Goal: Task Accomplishment & Management: Use online tool/utility

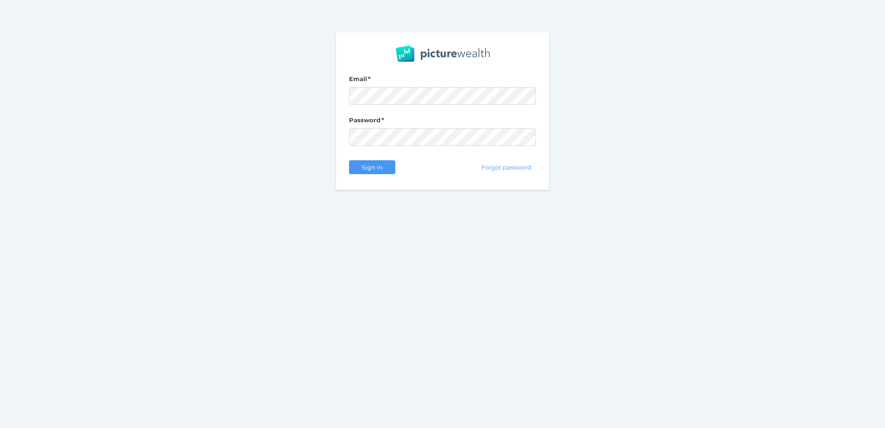
click at [0, 427] on com-1password-button at bounding box center [0, 428] width 0 height 0
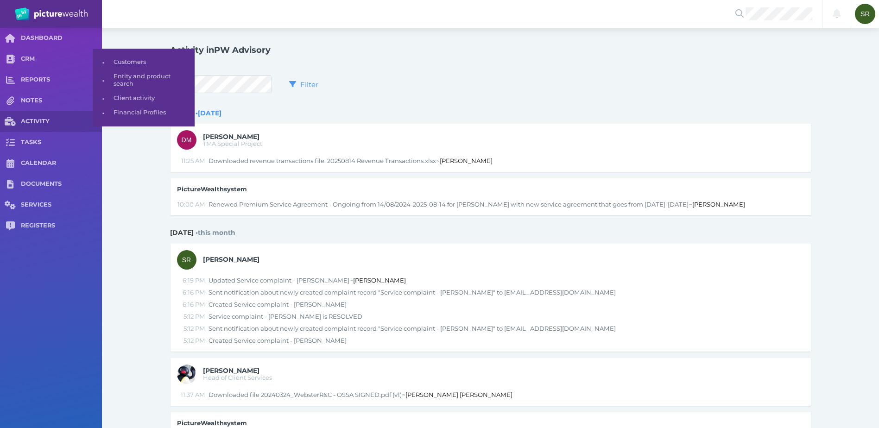
click at [39, 61] on span "CRM" at bounding box center [61, 59] width 81 height 8
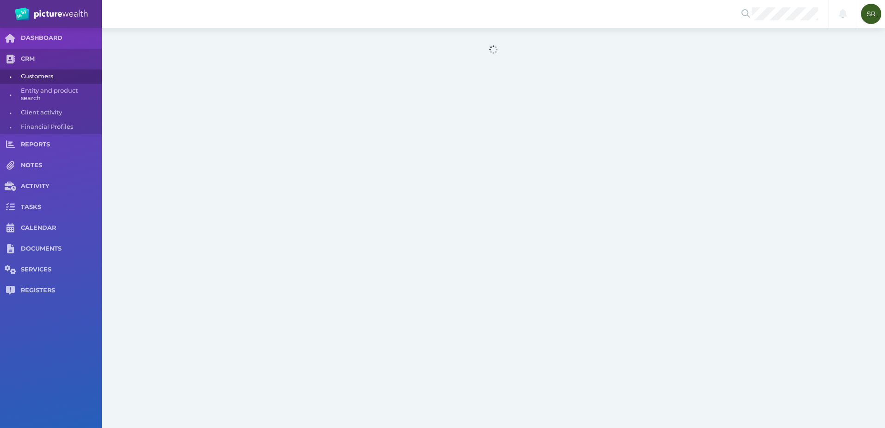
select select "25"
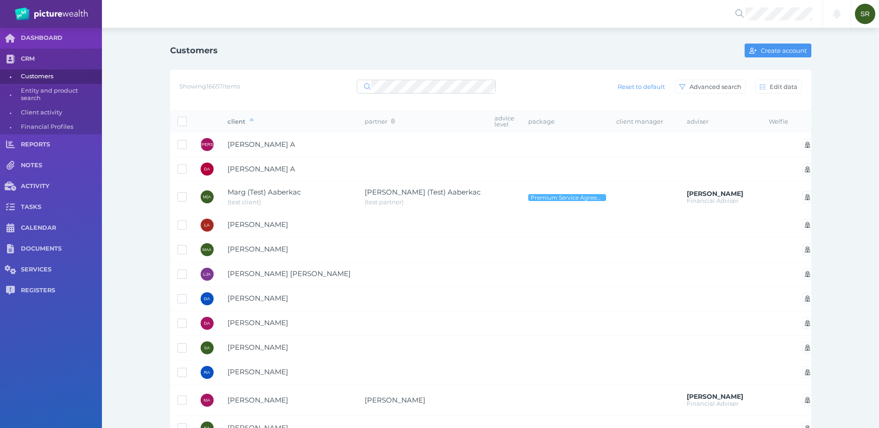
click at [32, 53] on link "CRM" at bounding box center [51, 59] width 102 height 21
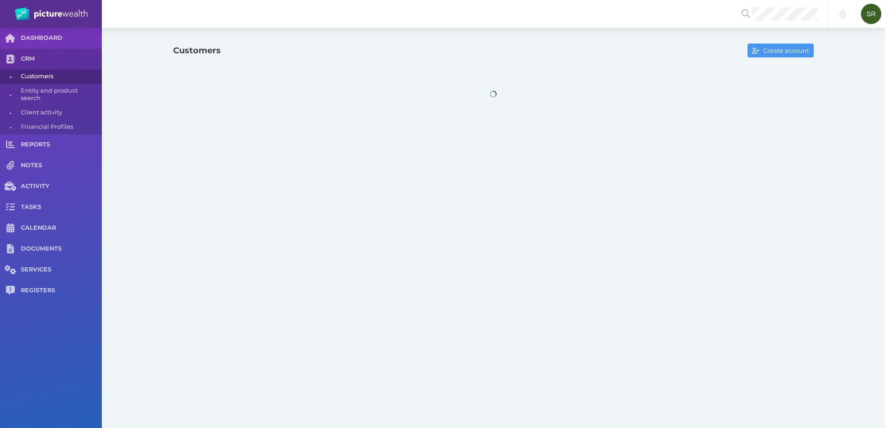
select select "25"
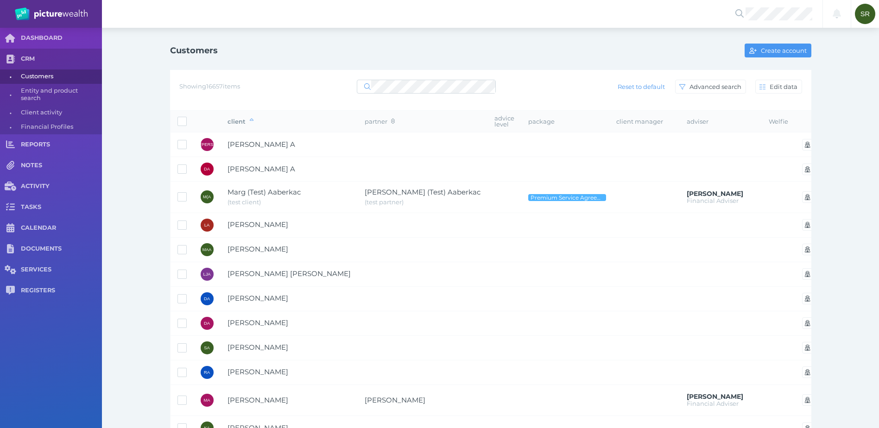
click at [244, 188] on span "Marg (Test) Aaberkac" at bounding box center [263, 192] width 73 height 9
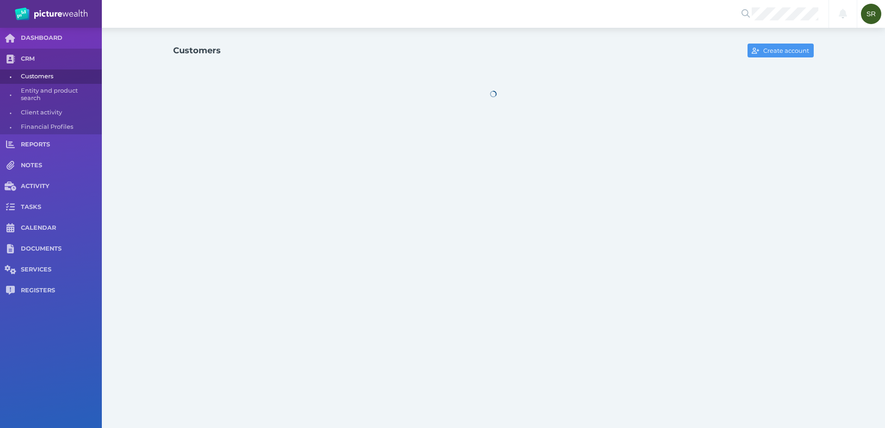
select select "25"
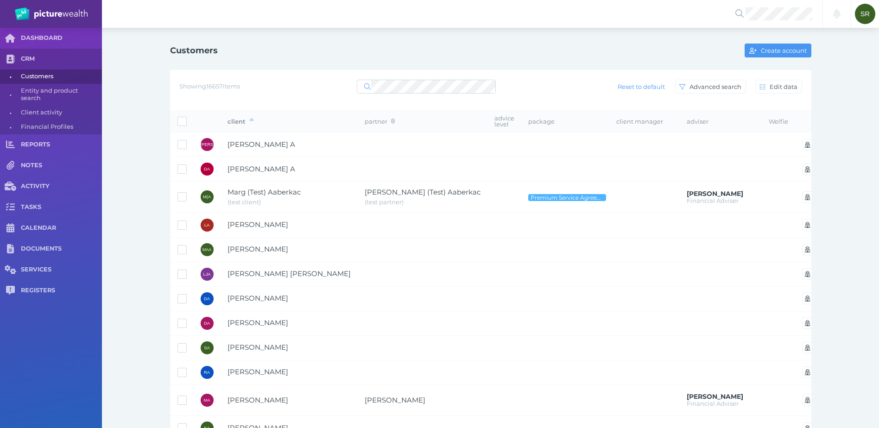
click at [270, 251] on span "Mustafa Al Abbasi" at bounding box center [257, 249] width 61 height 9
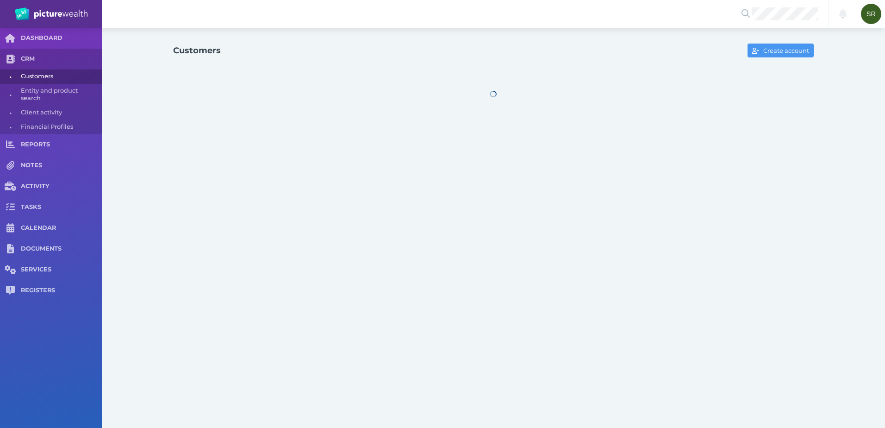
select select "25"
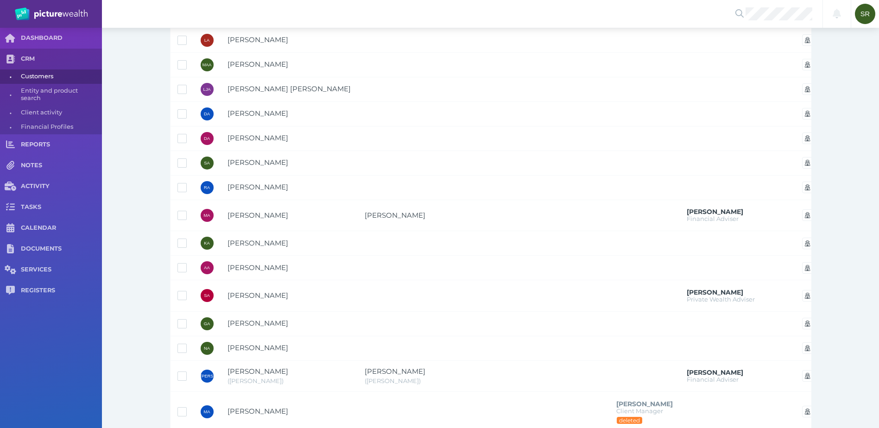
scroll to position [185, 0]
click at [266, 290] on span "Samuel Abbott" at bounding box center [257, 294] width 61 height 9
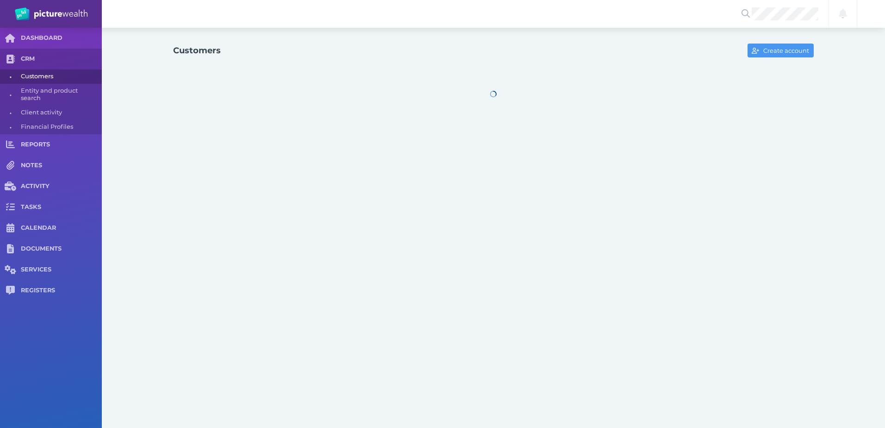
select select "25"
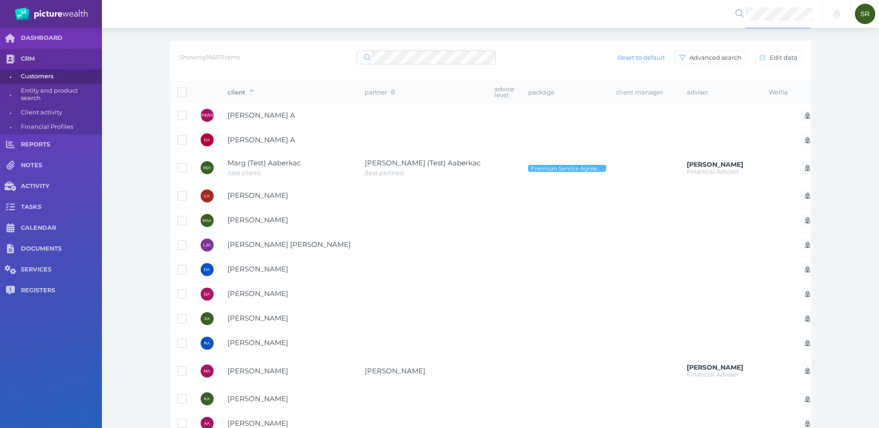
scroll to position [139, 0]
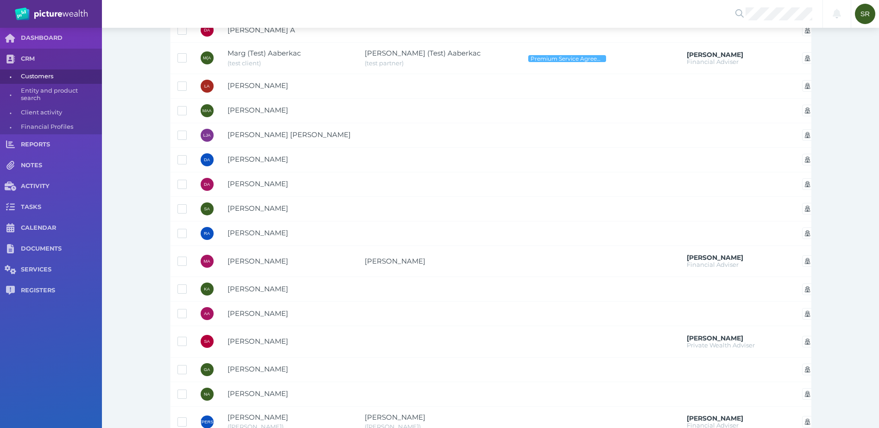
click at [264, 284] on span "Kerry Abbott" at bounding box center [257, 288] width 61 height 9
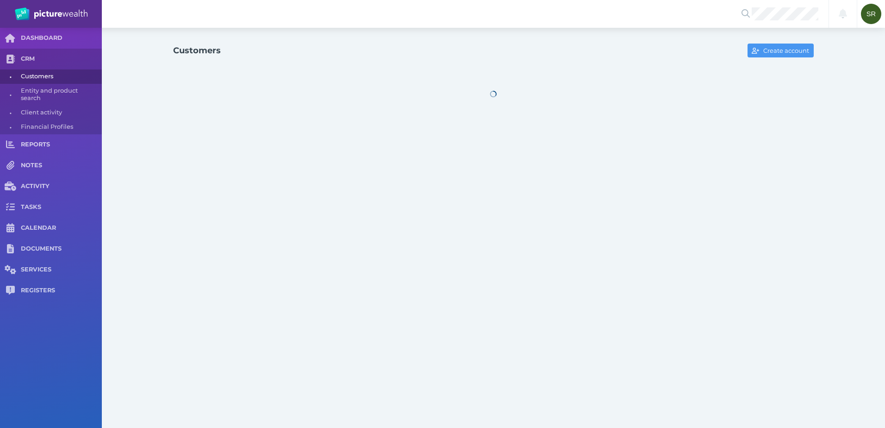
select select "25"
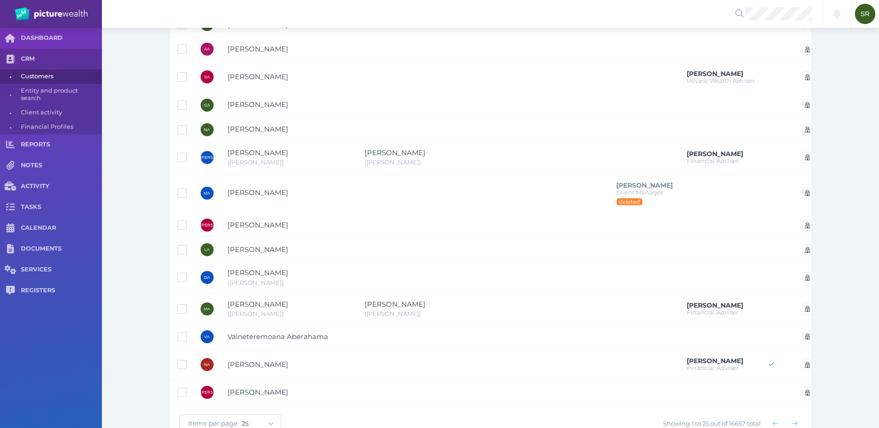
scroll to position [417, 0]
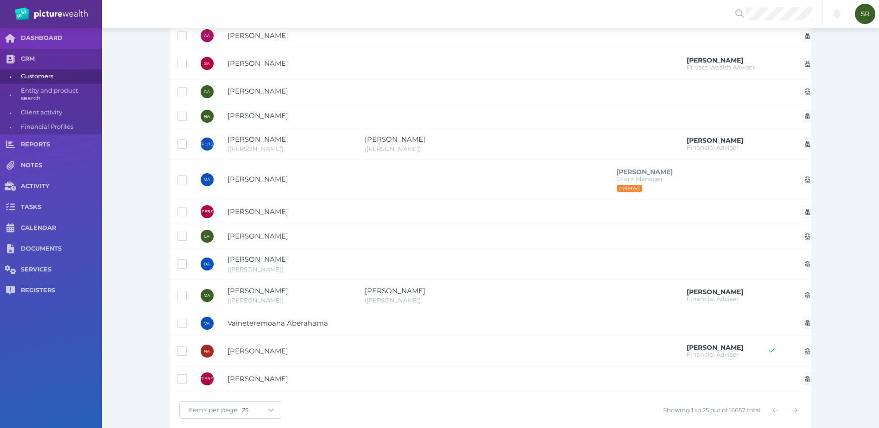
click at [251, 287] on span "Matthew Abela" at bounding box center [257, 290] width 61 height 9
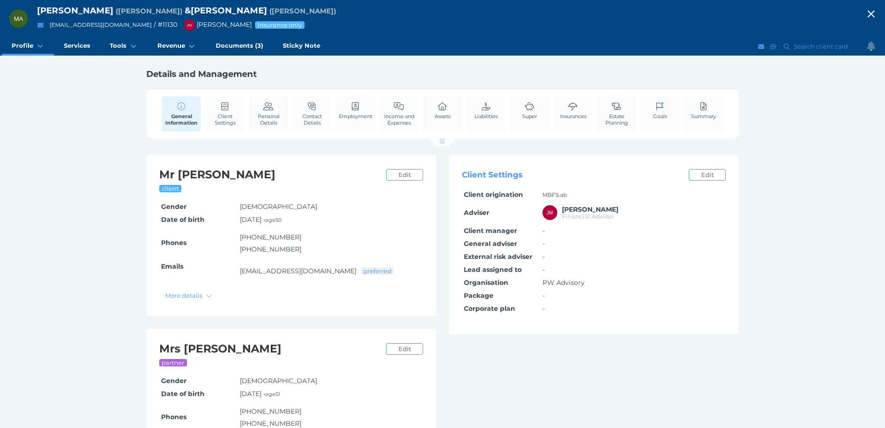
select select "25"
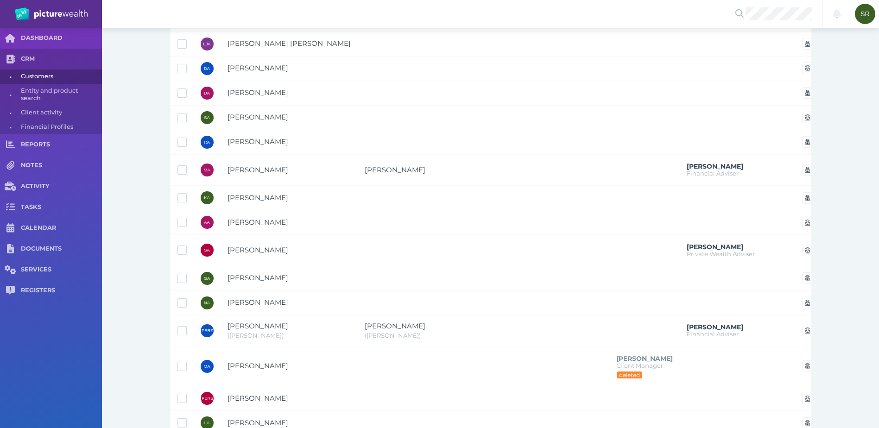
scroll to position [324, 0]
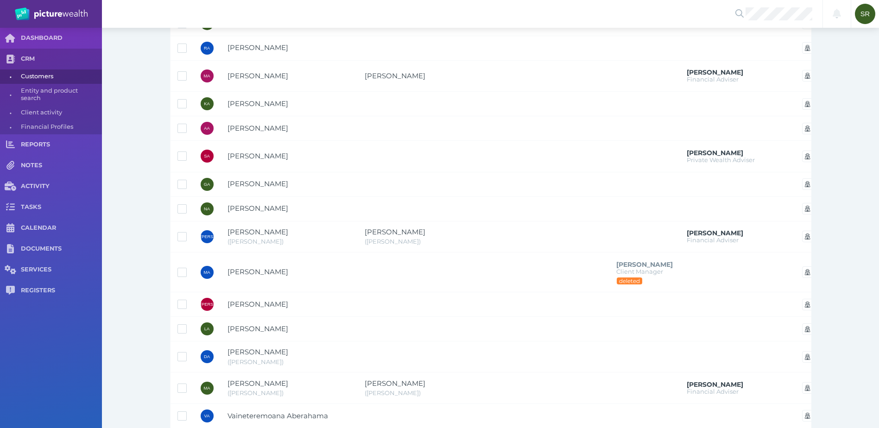
click at [258, 417] on span "Vaineteremoana Aberahama" at bounding box center [277, 415] width 100 height 9
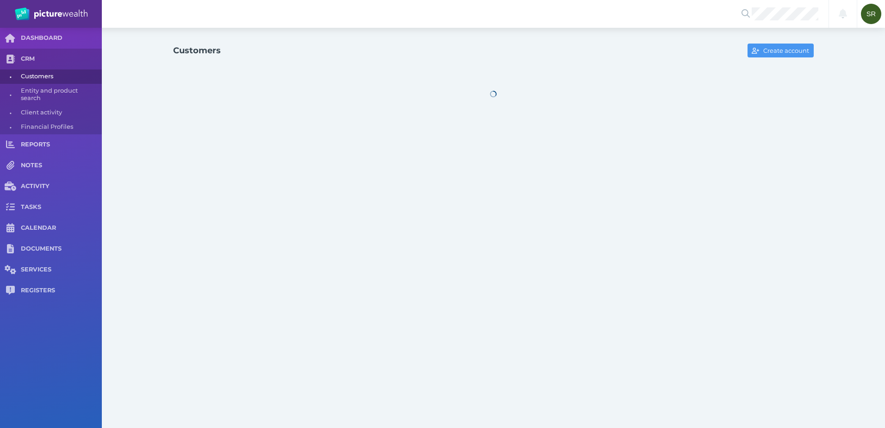
select select "25"
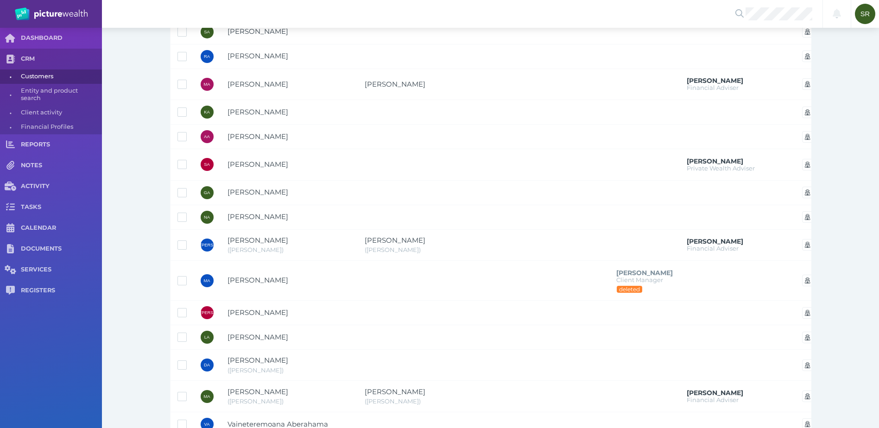
scroll to position [430, 0]
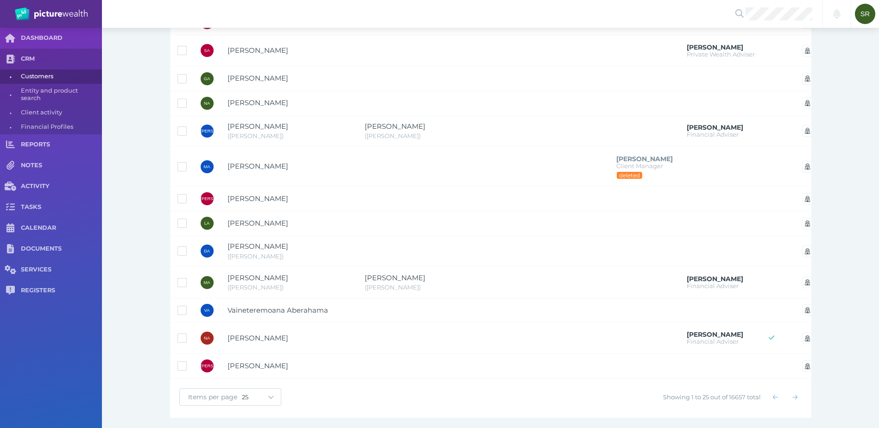
click at [794, 394] on icon "button" at bounding box center [794, 397] width 5 height 6
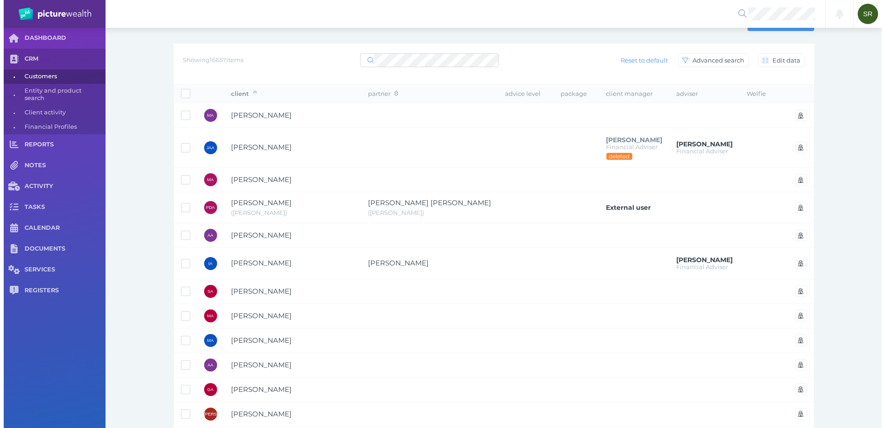
scroll to position [0, 0]
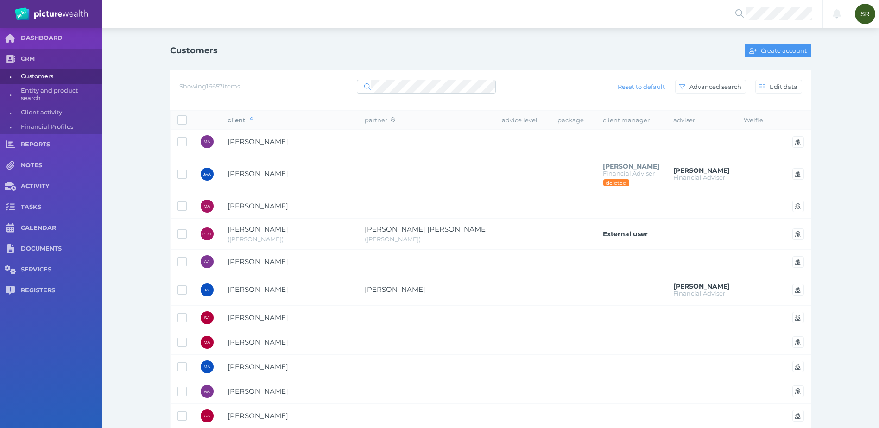
click at [285, 226] on span "Paul Drew Abraham" at bounding box center [257, 229] width 61 height 9
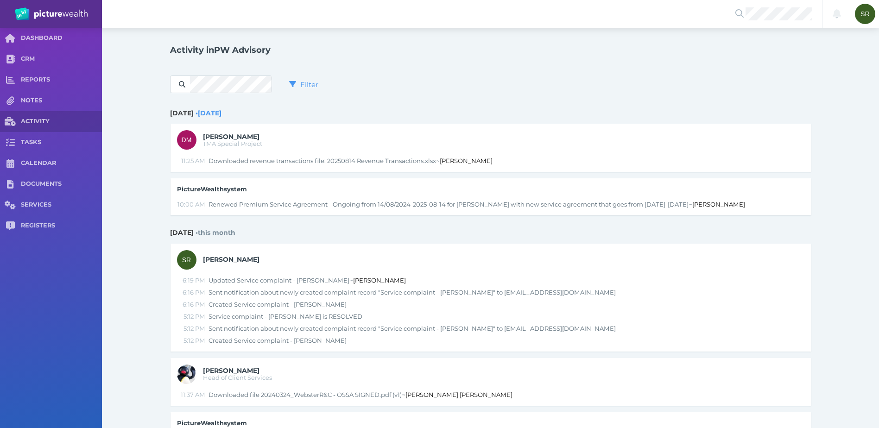
click at [558, 98] on div "Filter" at bounding box center [490, 84] width 641 height 36
click at [38, 225] on span "REGISTERS" at bounding box center [61, 226] width 81 height 8
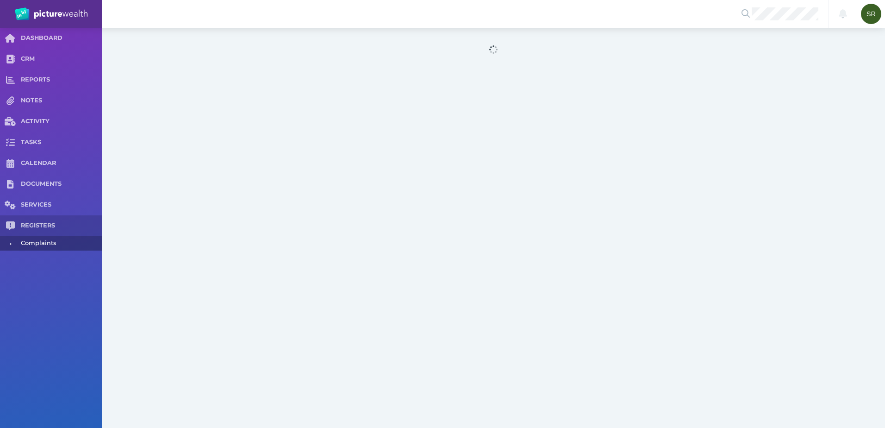
select select "25"
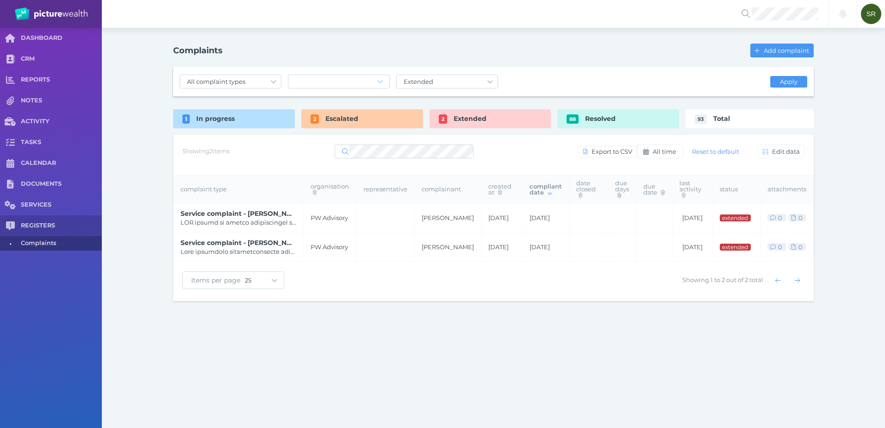
click at [217, 227] on td "Service complaint - [PERSON_NAME]" at bounding box center [239, 217] width 130 height 29
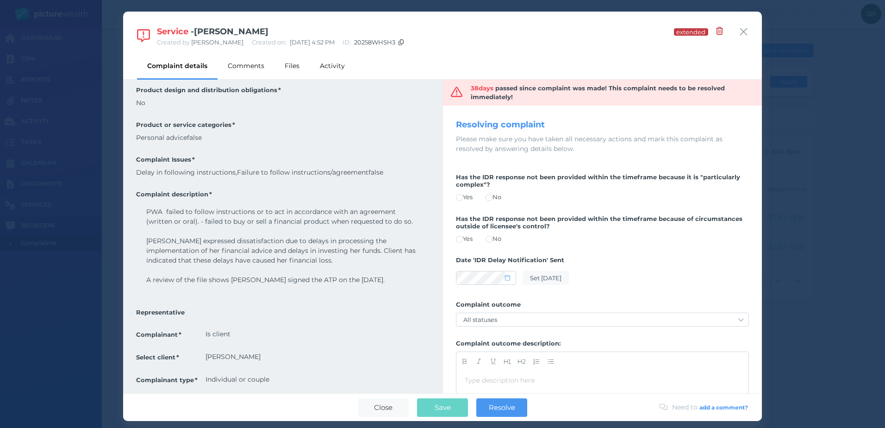
click at [509, 279] on icon at bounding box center [507, 278] width 5 height 6
select select "7"
select select "2025"
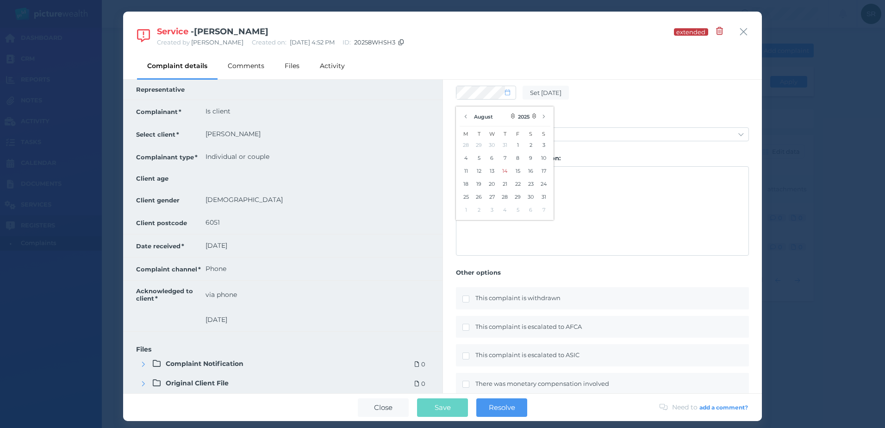
scroll to position [278, 0]
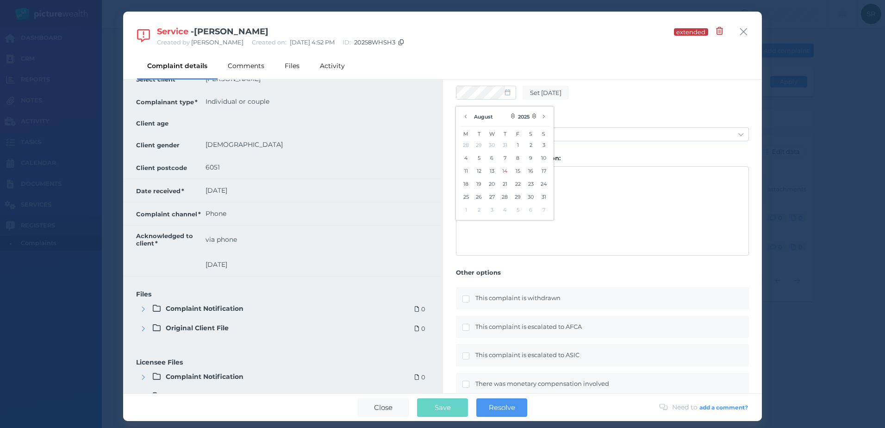
click at [481, 158] on button "5" at bounding box center [479, 158] width 13 height 13
click at [596, 106] on div "Date 'IDR Delay Notification' Sent Set [DATE]" at bounding box center [602, 86] width 293 height 44
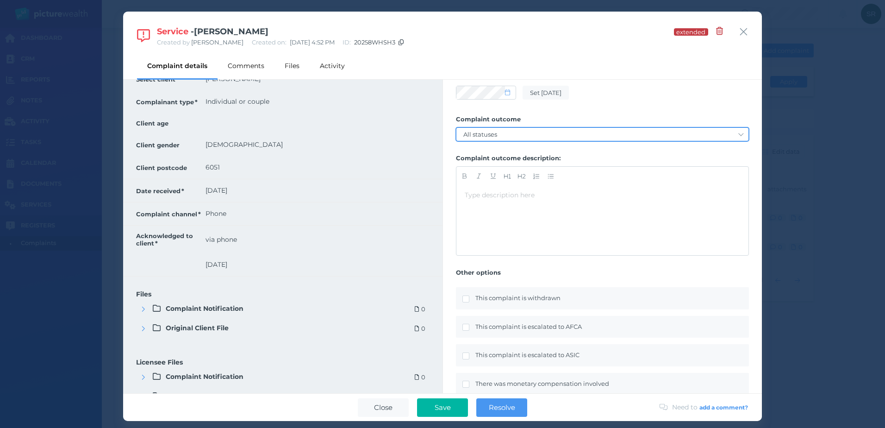
click at [576, 131] on select "All statuses Service-based remedy Monetary remedy Contract/policy variation Dec…" at bounding box center [603, 134] width 292 height 13
select select "monetary-remedy"
click at [457, 128] on select "All statuses Service-based remedy Monetary remedy Contract/policy variation Dec…" at bounding box center [603, 134] width 292 height 13
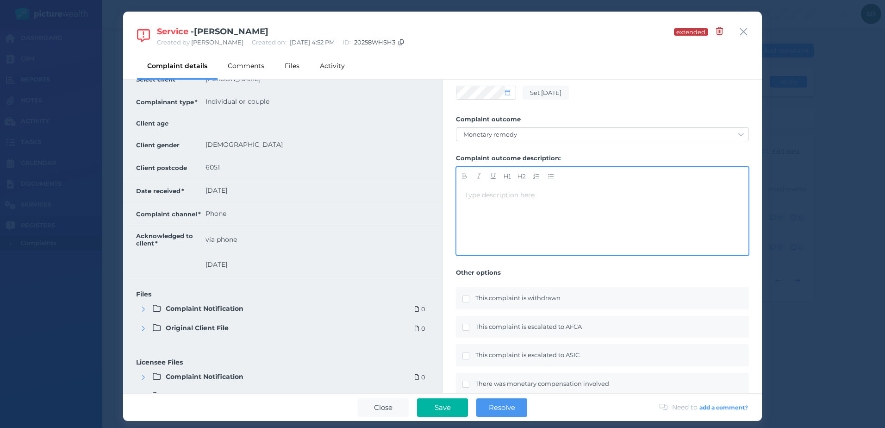
click at [525, 199] on div "Type description here ﻿" at bounding box center [603, 195] width 276 height 10
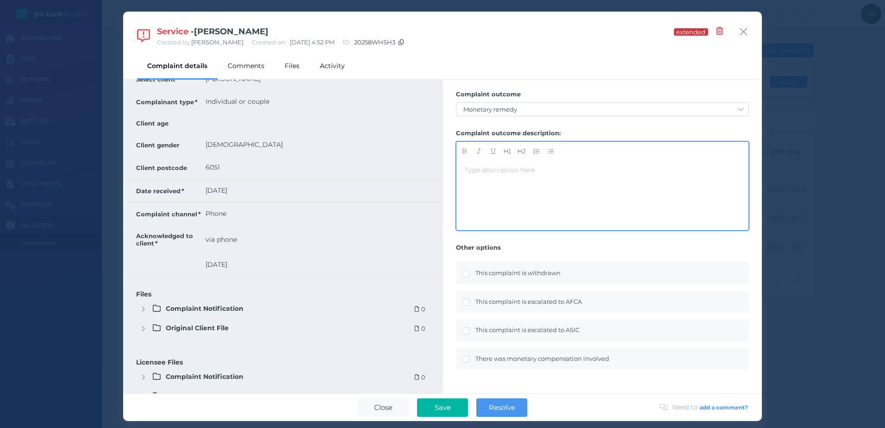
scroll to position [213, 0]
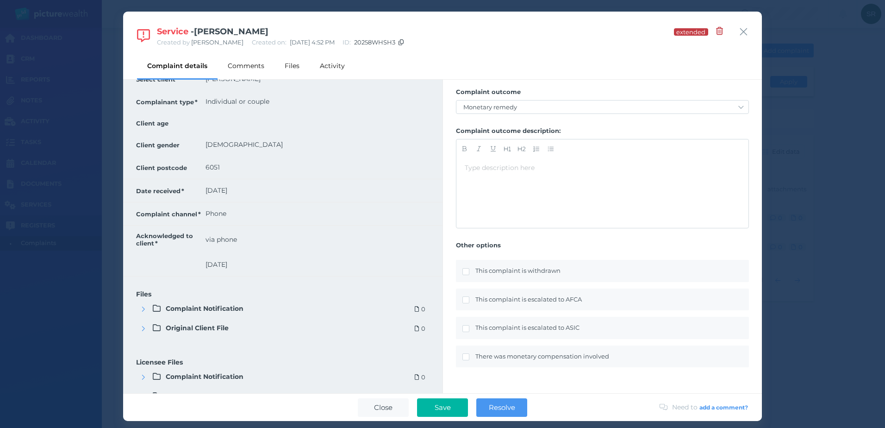
click at [467, 353] on div at bounding box center [469, 356] width 13 height 8
click at [465, 357] on span at bounding box center [466, 356] width 7 height 7
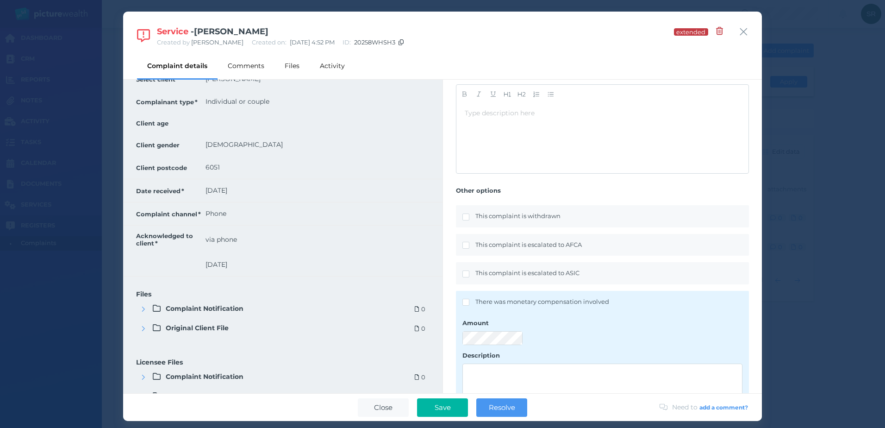
scroll to position [347, 0]
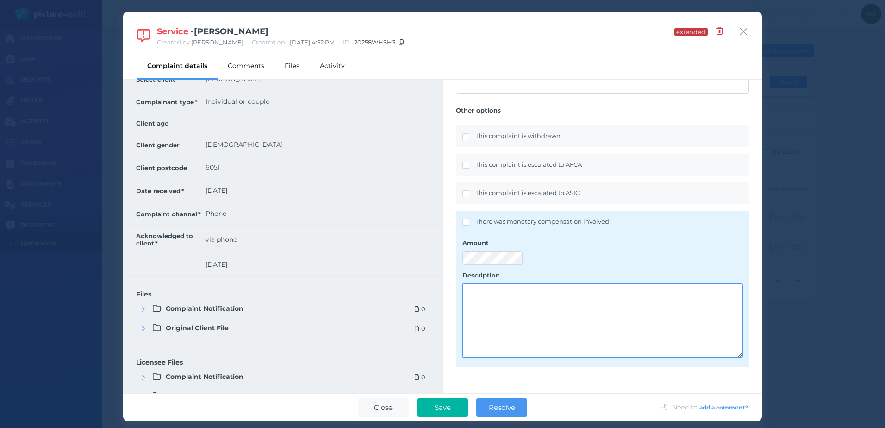
click at [527, 294] on textarea at bounding box center [602, 320] width 279 height 73
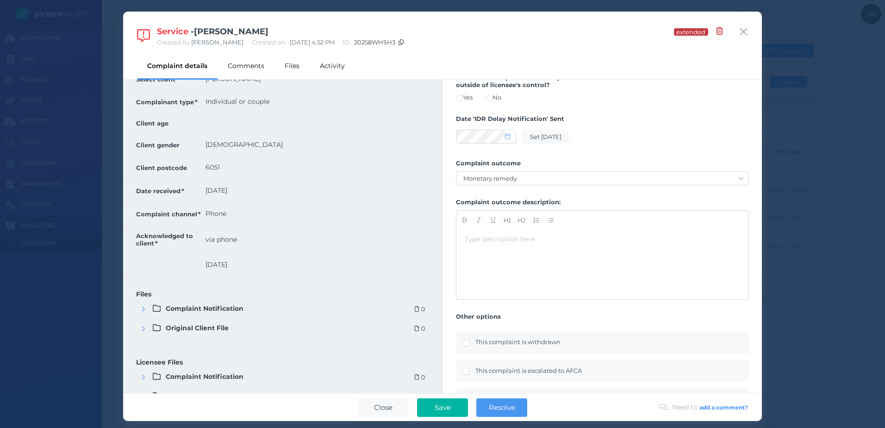
scroll to position [116, 0]
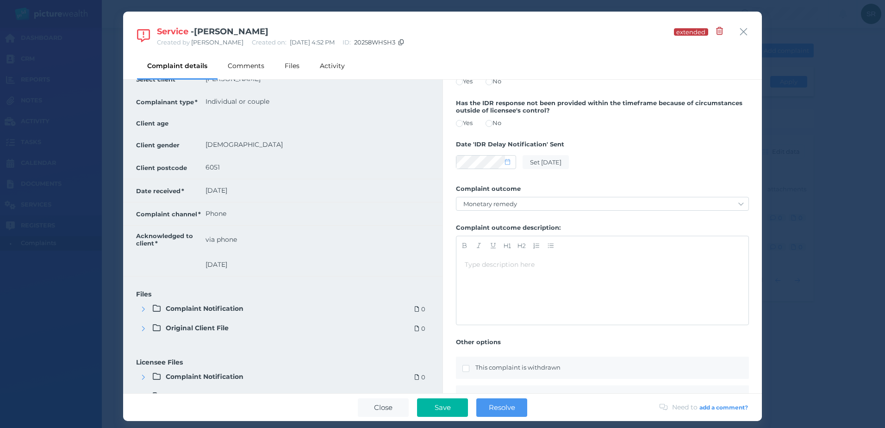
type textarea "Compensation for detriment caused from time out of market."
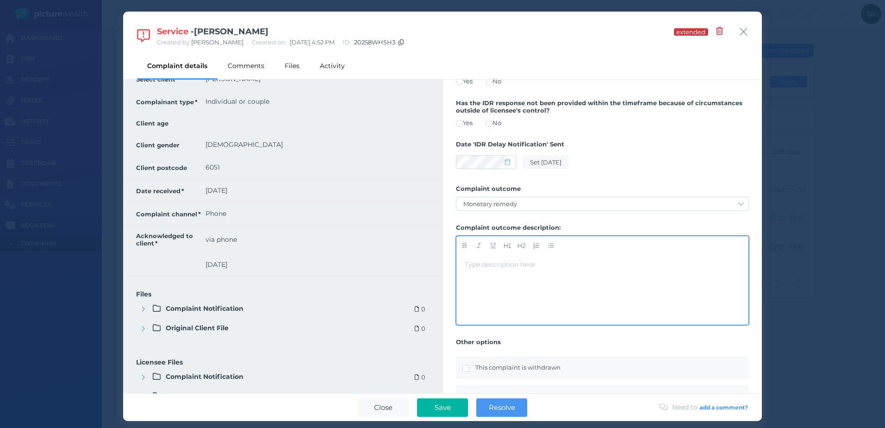
click at [579, 262] on div "Type description here ﻿" at bounding box center [603, 265] width 276 height 10
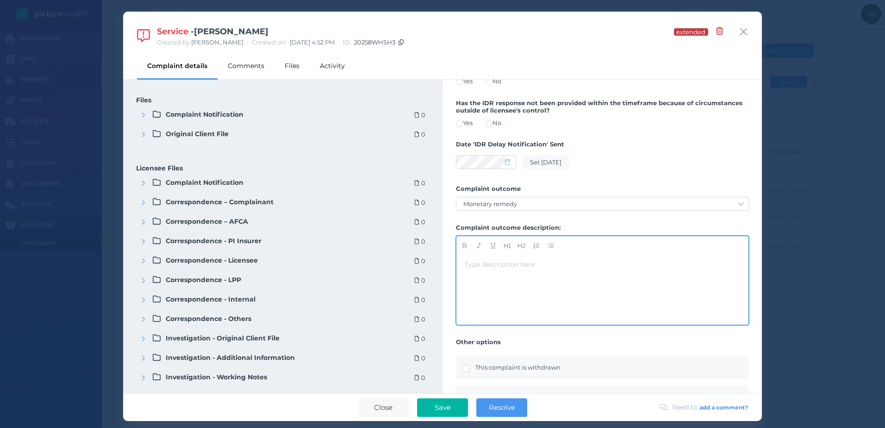
scroll to position [479, 0]
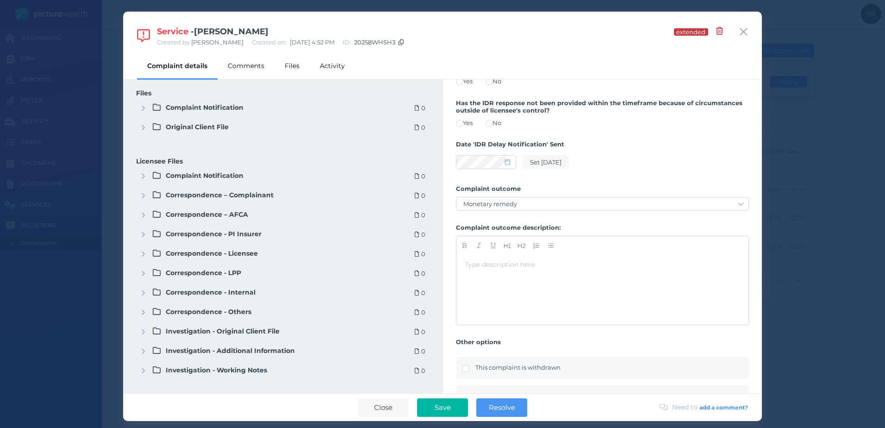
click at [144, 253] on icon "button" at bounding box center [143, 254] width 4 height 6
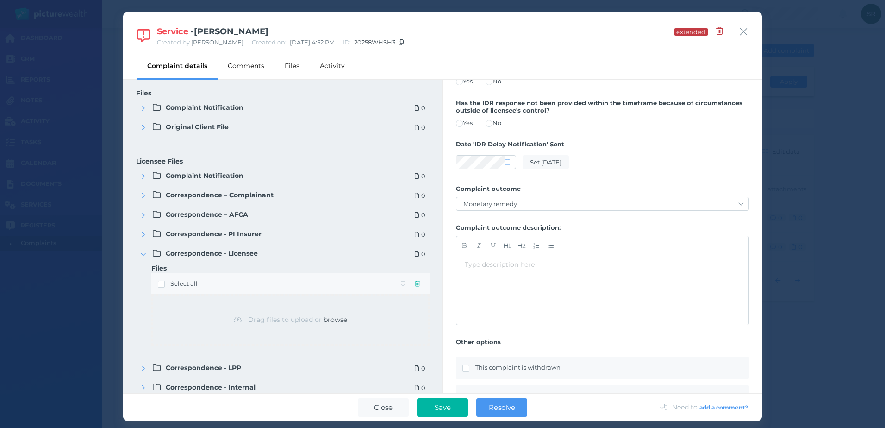
click at [162, 284] on span at bounding box center [161, 284] width 7 height 7
click at [161, 283] on span at bounding box center [161, 284] width 7 height 7
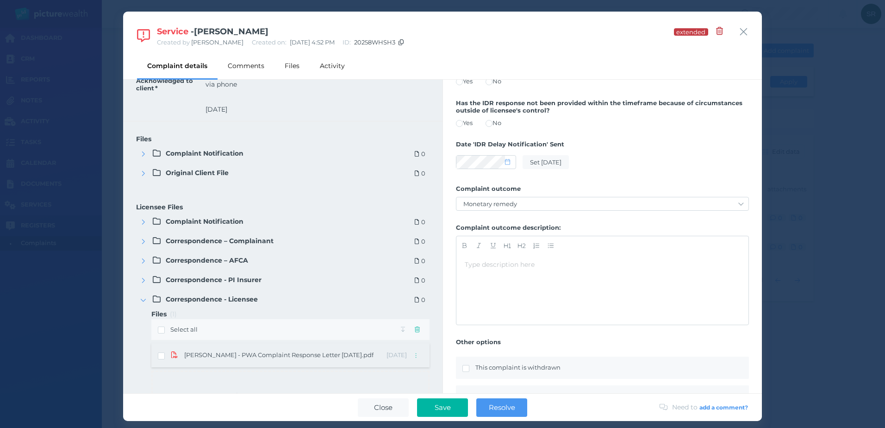
scroll to position [433, 0]
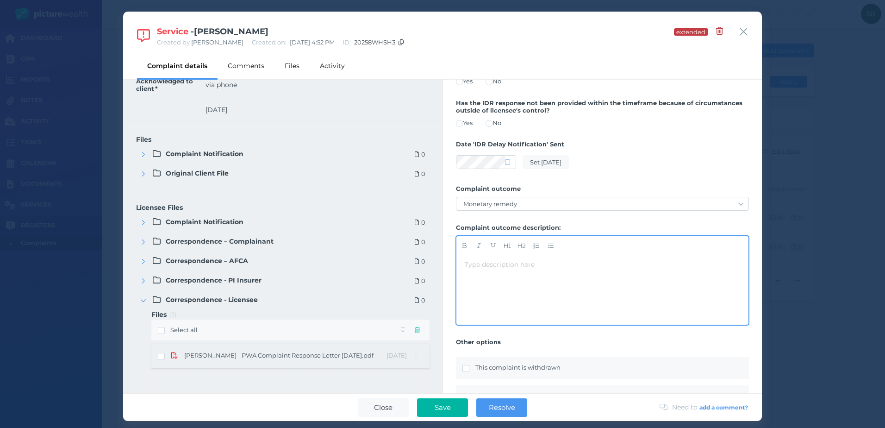
click at [567, 276] on div "Type description here ﻿" at bounding box center [603, 290] width 276 height 60
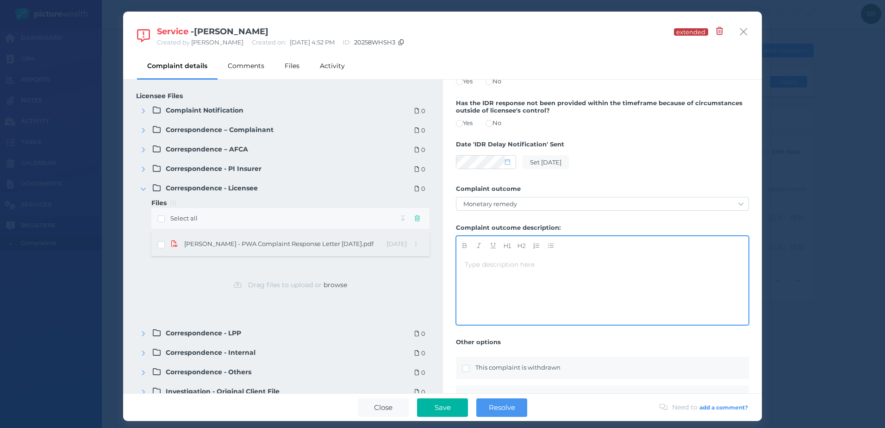
scroll to position [556, 0]
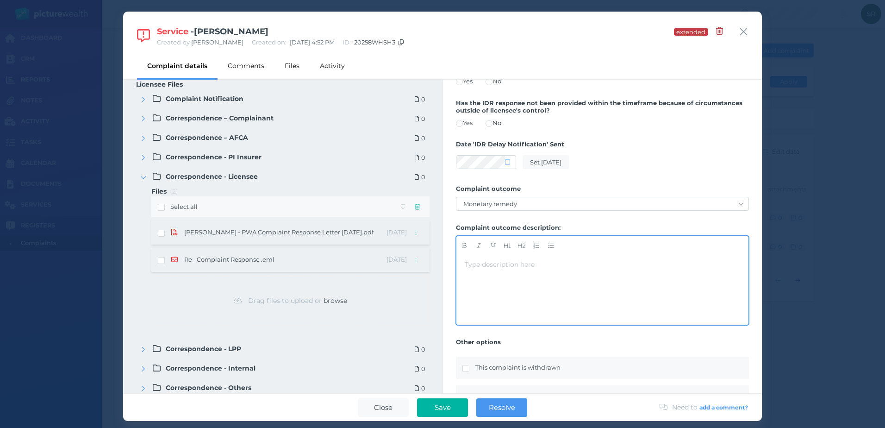
click at [525, 271] on div "Type description here ﻿" at bounding box center [603, 290] width 276 height 60
click at [493, 274] on div "Type description here ﻿" at bounding box center [603, 290] width 276 height 60
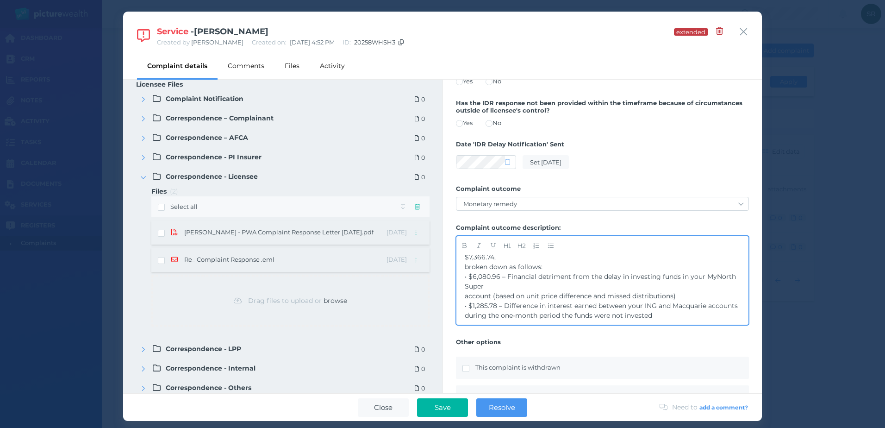
scroll to position [52, 0]
click at [587, 320] on div "﻿" at bounding box center [603, 320] width 276 height 10
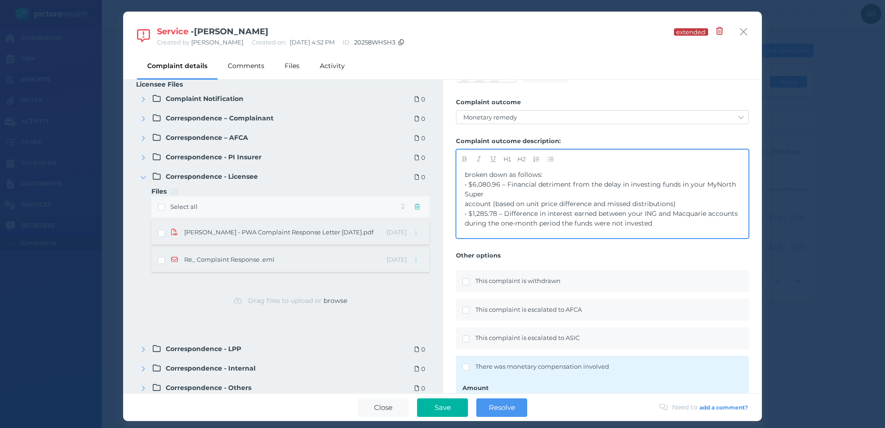
scroll to position [208, 0]
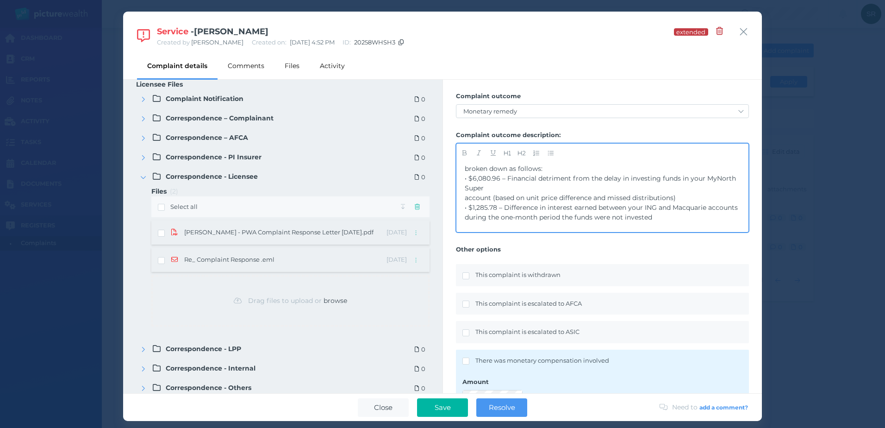
click at [466, 219] on span "during the one-month period the funds were not invested" at bounding box center [559, 217] width 188 height 8
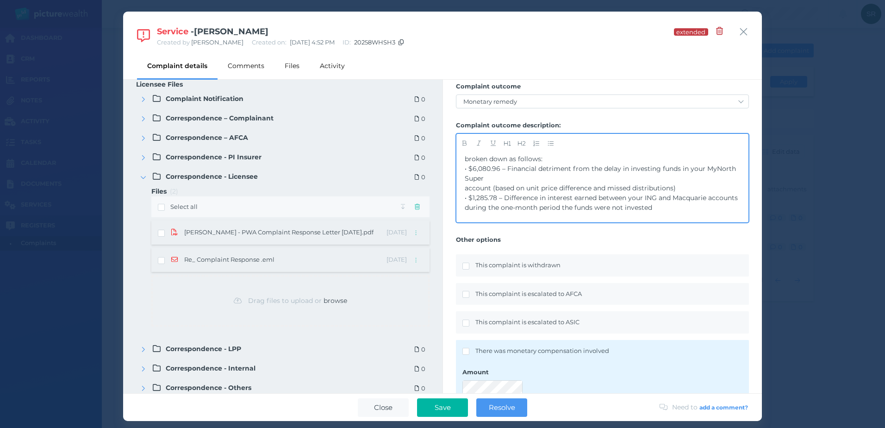
click at [471, 196] on span "• $1,285.78 – Difference in interest earned between your ING and Macquarie acco…" at bounding box center [602, 203] width 275 height 18
click at [469, 196] on span "• $1,285.78 – Difference in interest earned between your ING and Macquarie acco…" at bounding box center [602, 203] width 275 height 18
click at [551, 141] on icon "button" at bounding box center [551, 143] width 6 height 6
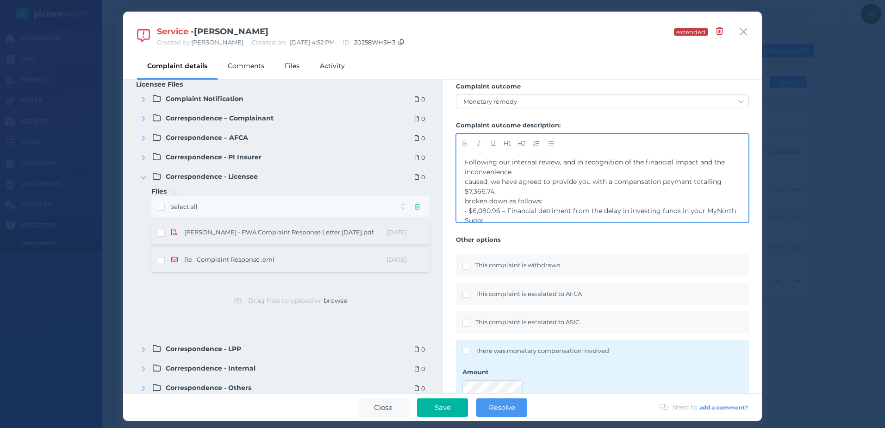
click at [469, 209] on span "• $6,080.96 – Financial detriment from the delay in investing funds in your MyN…" at bounding box center [601, 216] width 273 height 18
click at [552, 142] on icon "button" at bounding box center [551, 143] width 6 height 5
click at [465, 201] on span "broken down as follows:" at bounding box center [504, 201] width 78 height 8
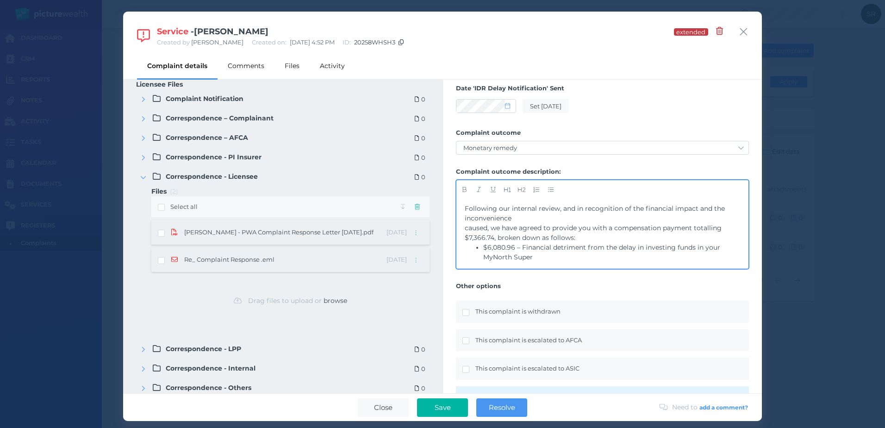
click at [466, 228] on span "caused, we have agreed to provide you with a compensation payment totalling $7,…" at bounding box center [594, 233] width 259 height 18
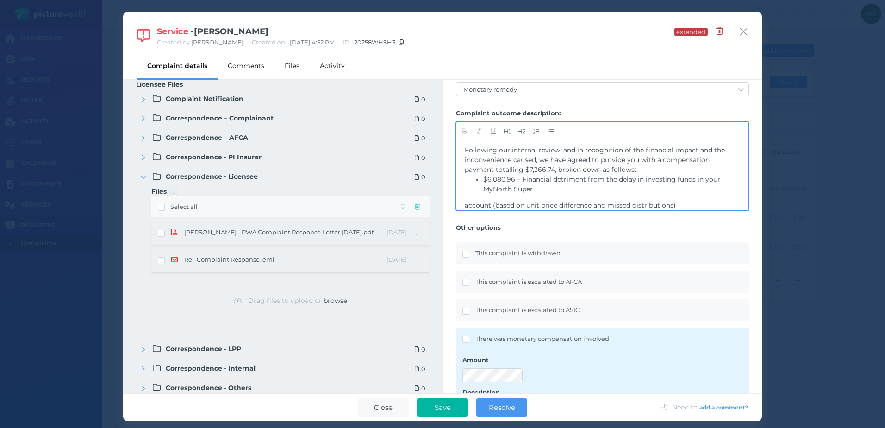
scroll to position [232, 0]
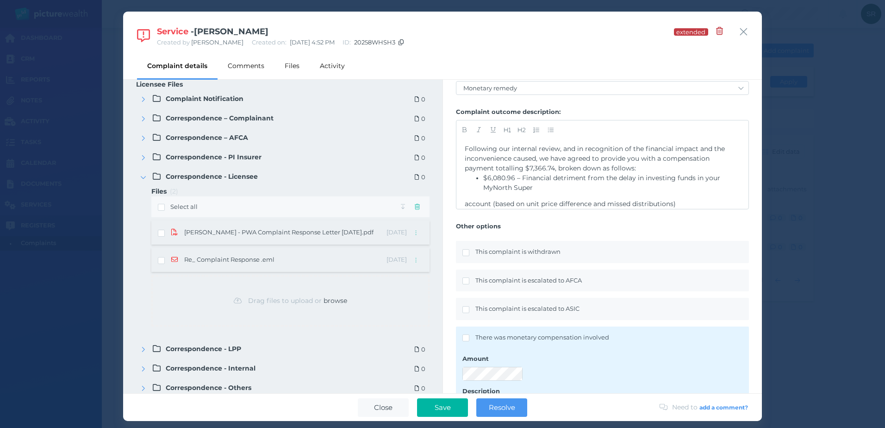
drag, startPoint x: 876, startPoint y: 126, endPoint x: 834, endPoint y: 126, distance: 42.6
click at [876, 126] on div "Service - [PERSON_NAME] Created by [PERSON_NAME] Created on: [DATE] 4:52 PM ID:…" at bounding box center [442, 214] width 885 height 428
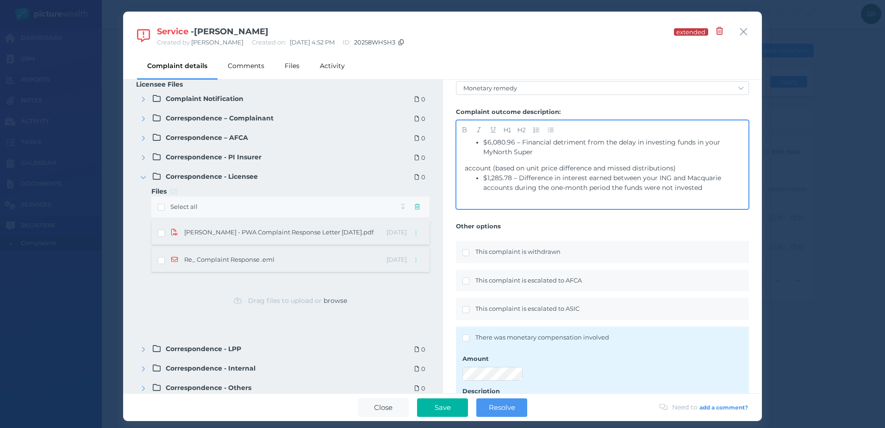
click at [465, 167] on span "account (based on unit price difference and missed distributions)" at bounding box center [570, 168] width 211 height 8
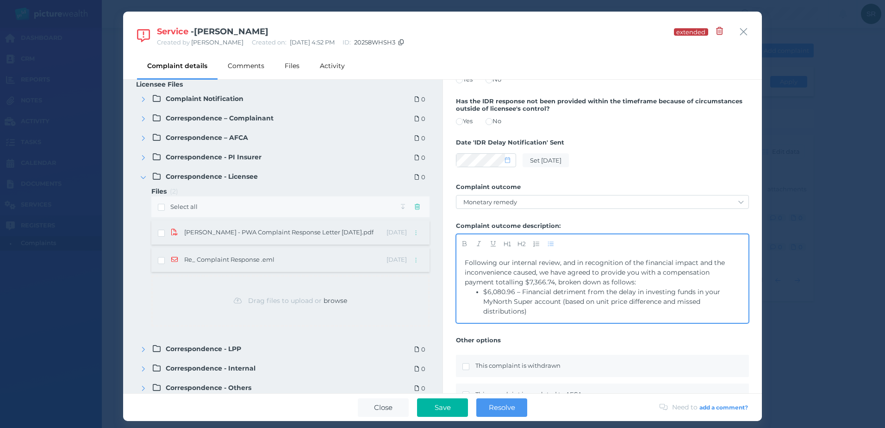
scroll to position [139, 0]
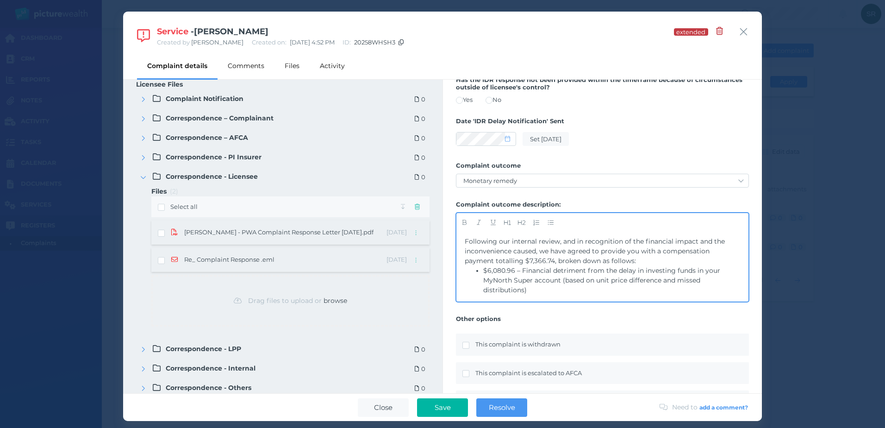
click at [640, 251] on span "Following our internal review, and in recognition of the financial impact and t…" at bounding box center [596, 251] width 262 height 28
click at [656, 270] on span "$1,285.78 – Difference in interest earned between your ING and Macquarie accoun…" at bounding box center [603, 275] width 240 height 18
click at [657, 270] on span "$1,285.78 – Difference in interest earned between your ING and Macquarie accoun…" at bounding box center [603, 275] width 240 height 18
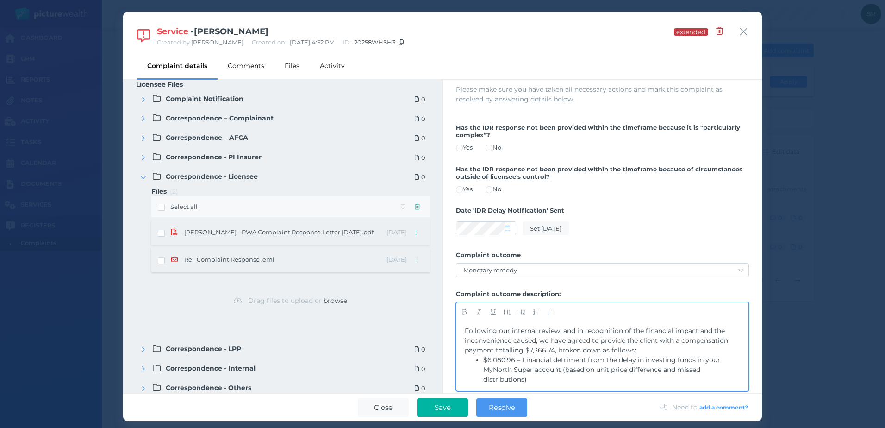
scroll to position [46, 0]
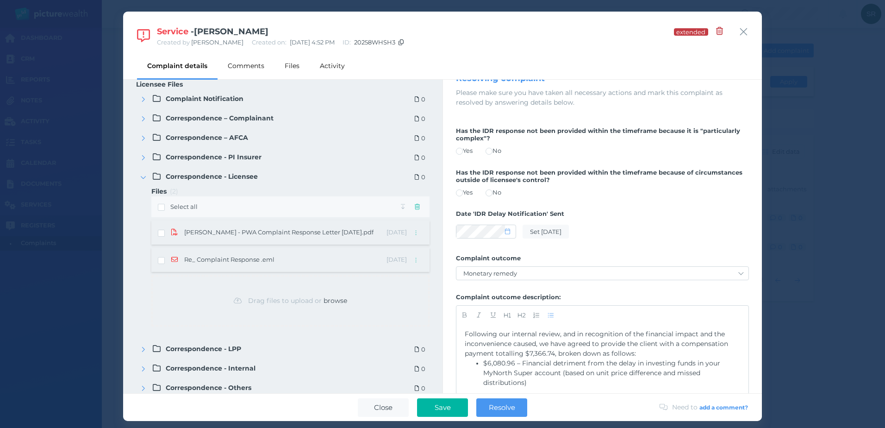
click at [493, 193] on span at bounding box center [489, 192] width 7 height 7
click at [462, 192] on span at bounding box center [459, 192] width 7 height 7
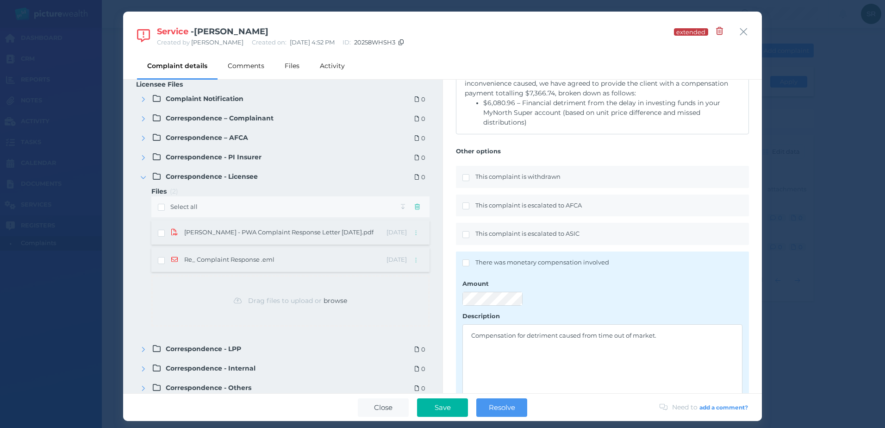
scroll to position [278, 0]
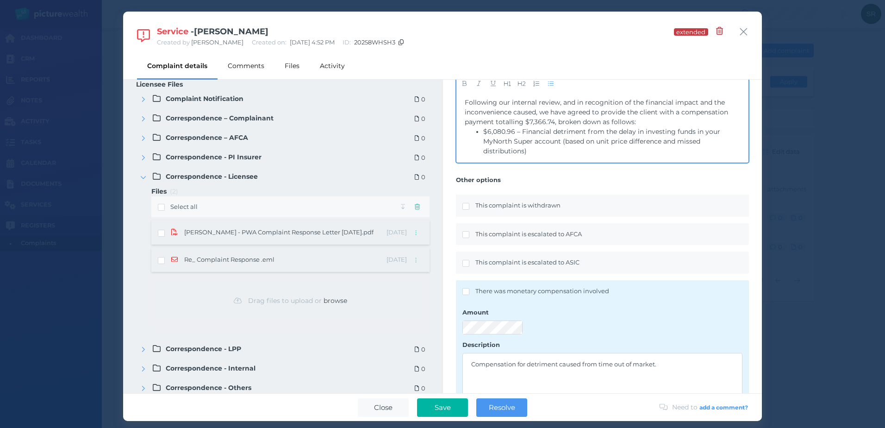
click at [540, 153] on li "$6,080.96 – Financial detriment from the delay in investing funds in your MyNor…" at bounding box center [611, 141] width 257 height 29
click at [540, 149] on li "$1,285.78 – Difference in interest earned between client's ING and Macquarie ac…" at bounding box center [611, 139] width 257 height 19
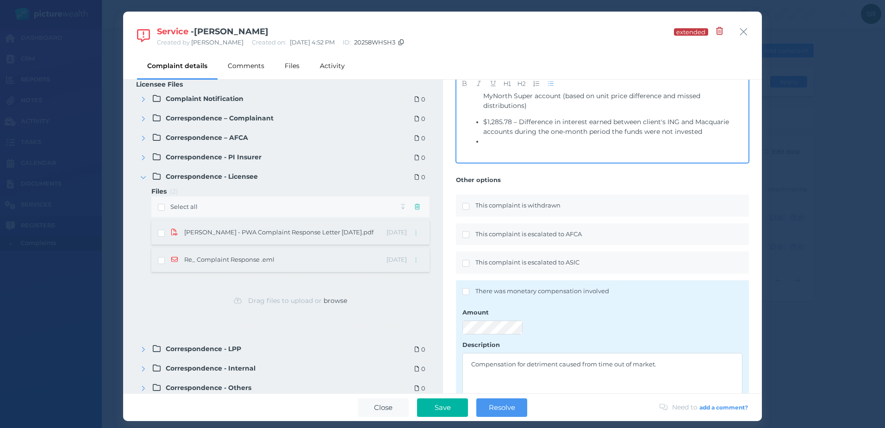
scroll to position [288, 0]
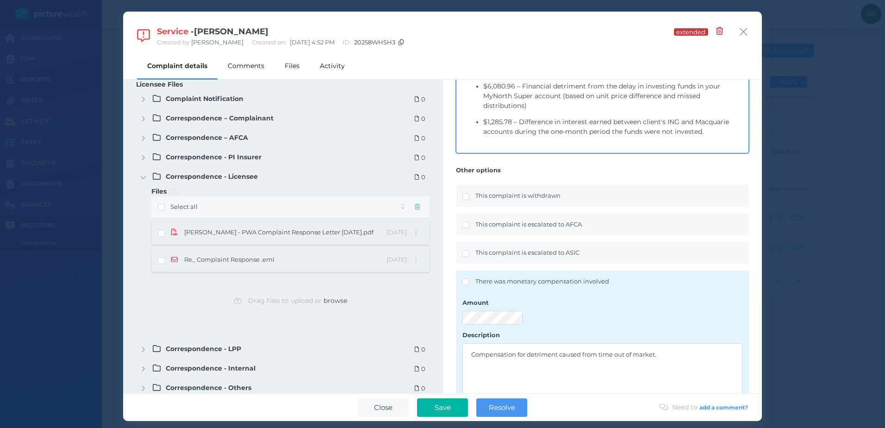
click at [496, 146] on div "﻿" at bounding box center [603, 148] width 276 height 10
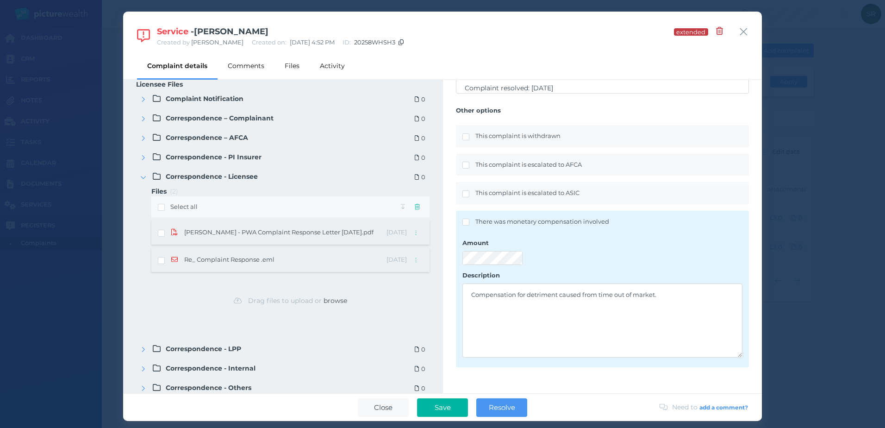
click at [491, 404] on span "Resolve" at bounding box center [502, 407] width 36 height 9
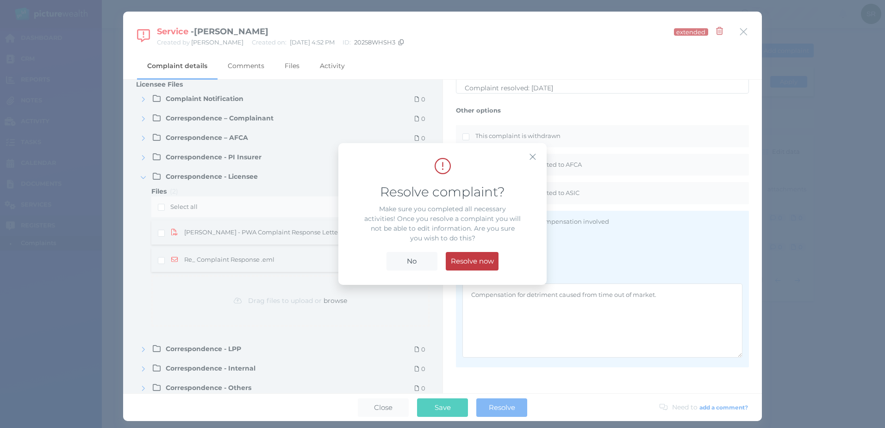
click at [468, 259] on span "Resolve now" at bounding box center [472, 261] width 52 height 9
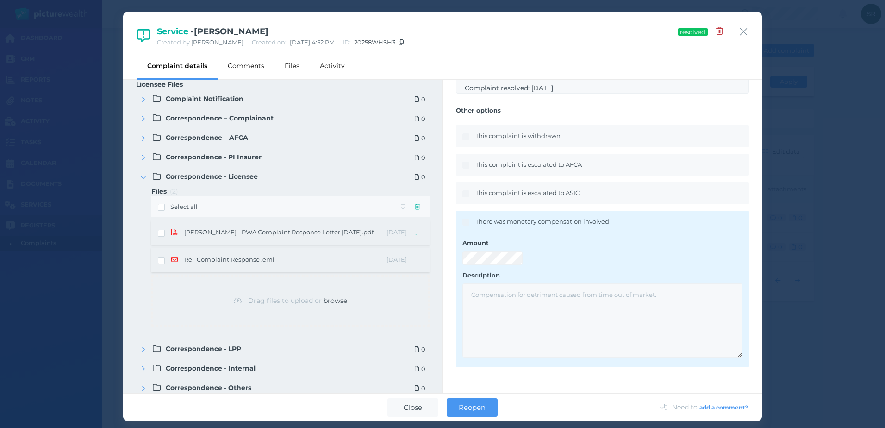
scroll to position [172, 0]
click at [746, 28] on icon "button" at bounding box center [744, 32] width 9 height 12
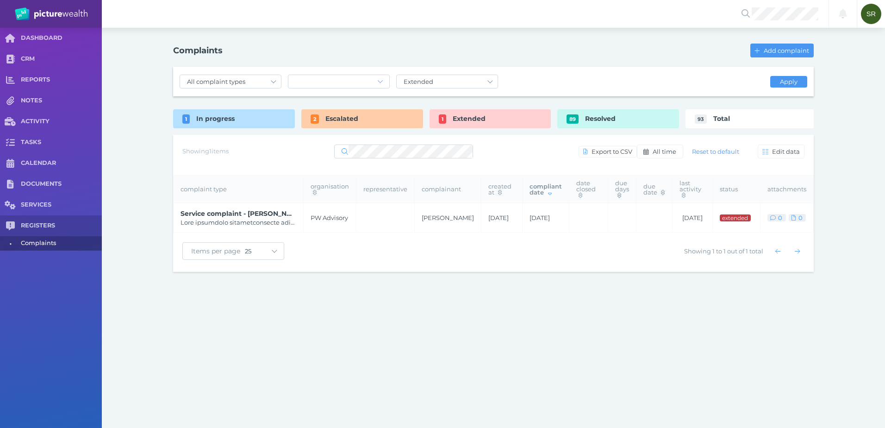
click at [206, 116] on span "In progress" at bounding box center [215, 118] width 38 height 8
click at [402, 295] on div "Notifications All clear! SR [PERSON_NAME] [PERSON_NAME][EMAIL_ADDRESS][DOMAIN_N…" at bounding box center [442, 214] width 885 height 428
click at [320, 115] on div "Escalated" at bounding box center [362, 118] width 122 height 19
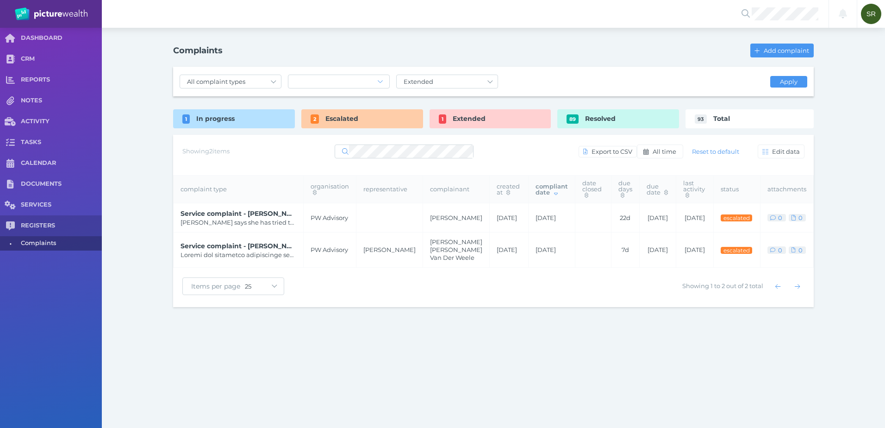
click at [460, 120] on span "Extended" at bounding box center [469, 118] width 33 height 8
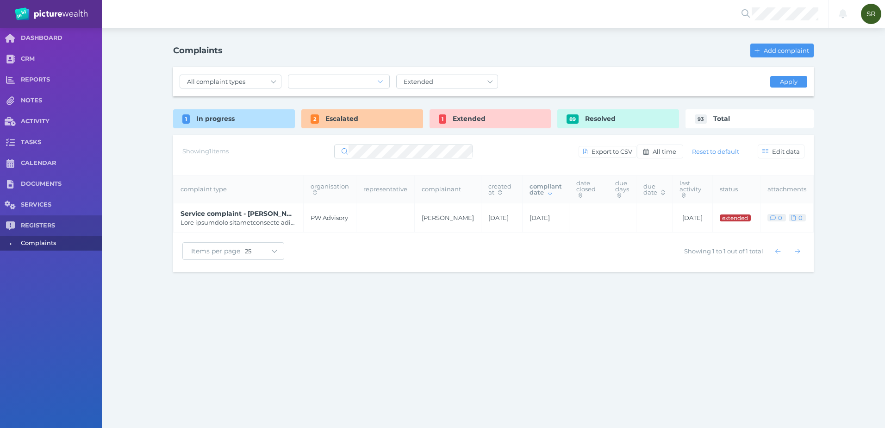
click at [378, 124] on div "Escalated" at bounding box center [362, 118] width 122 height 19
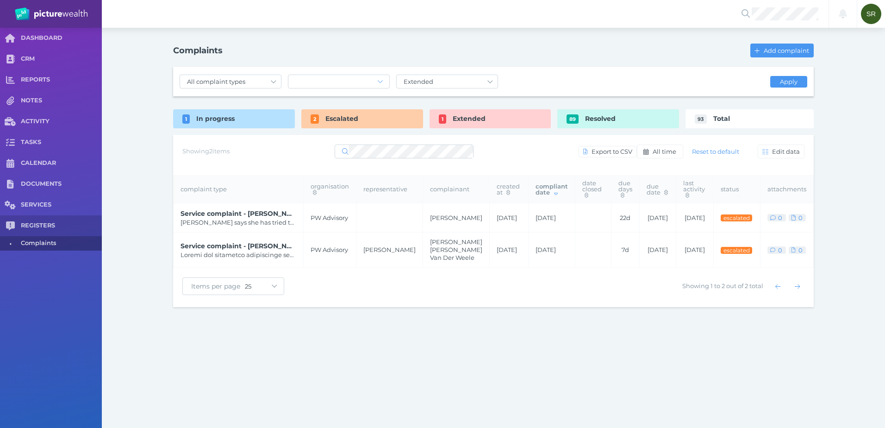
click at [366, 364] on div "Notifications All clear! SR [PERSON_NAME] [PERSON_NAME][EMAIL_ADDRESS][DOMAIN_N…" at bounding box center [442, 214] width 885 height 428
click at [442, 114] on div "Extended" at bounding box center [491, 118] width 122 height 19
